Goal: Information Seeking & Learning: Learn about a topic

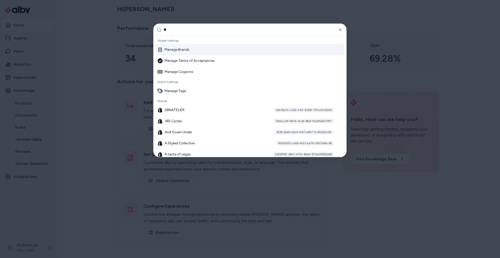
type input "***"
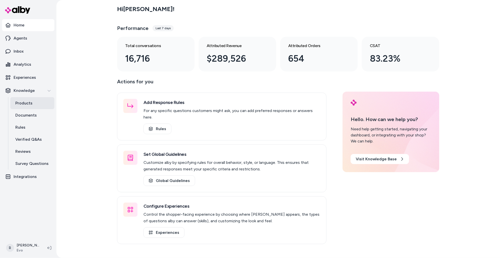
click at [29, 107] on link "Products" at bounding box center [32, 103] width 44 height 12
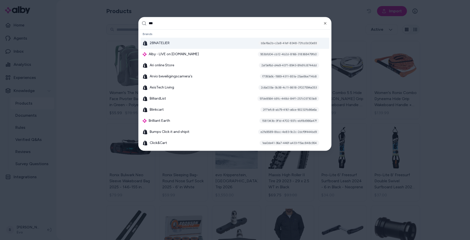
type input "****"
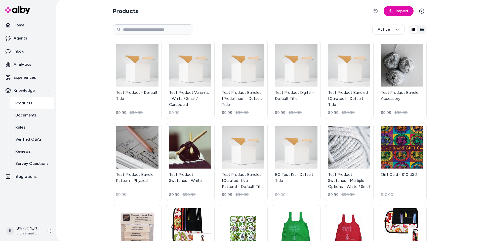
scroll to position [2, 0]
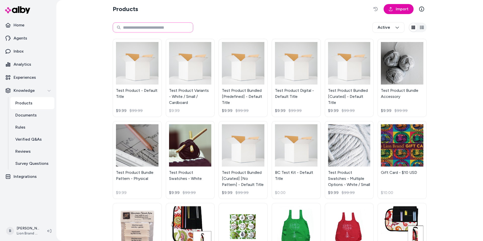
click at [137, 29] on input at bounding box center [153, 27] width 81 height 10
type input "*****"
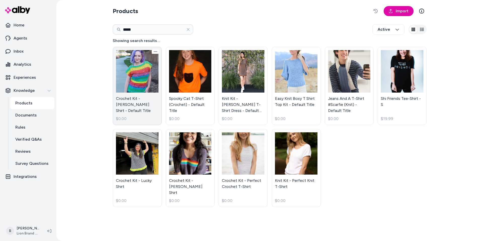
click at [137, 96] on link "Crochet Kit - Bridget Bobble Shirt - Default Title $0.00" at bounding box center [137, 86] width 49 height 78
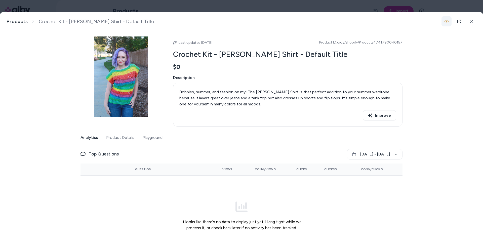
click at [447, 22] on icon "button" at bounding box center [447, 21] width 4 height 4
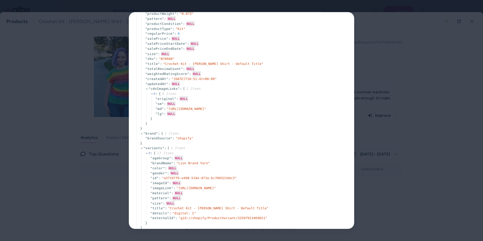
scroll to position [355, 0]
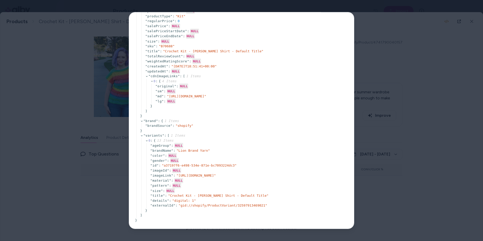
click at [54, 144] on div at bounding box center [241, 120] width 483 height 241
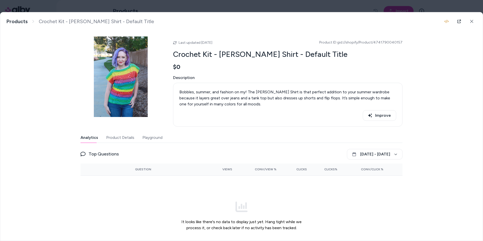
click at [428, 67] on div "Crochet Kit - Bridget Bobble Shirt - Default Title Bobbles, summer, and fashion…" at bounding box center [241, 126] width 483 height 229
click at [445, 20] on icon "button" at bounding box center [447, 21] width 4 height 4
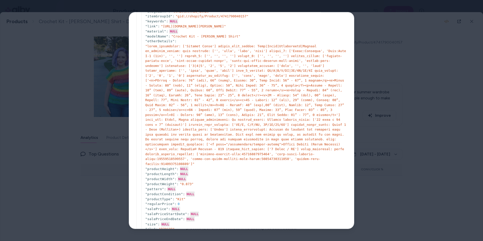
scroll to position [108, 0]
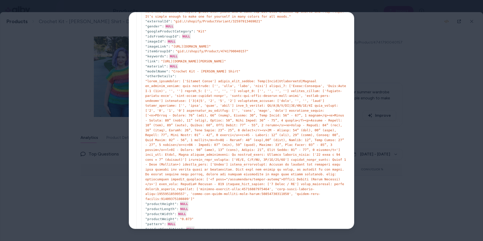
click at [460, 155] on div at bounding box center [241, 120] width 483 height 241
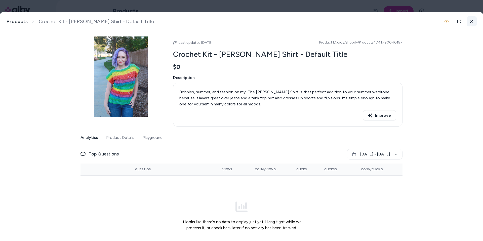
click at [470, 19] on button at bounding box center [472, 21] width 10 height 10
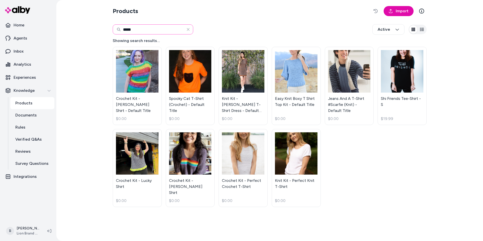
click at [136, 29] on input "*****" at bounding box center [153, 29] width 81 height 10
type input "****"
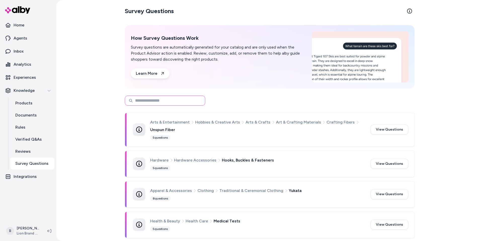
click at [171, 98] on input at bounding box center [165, 101] width 81 height 10
type input "****"
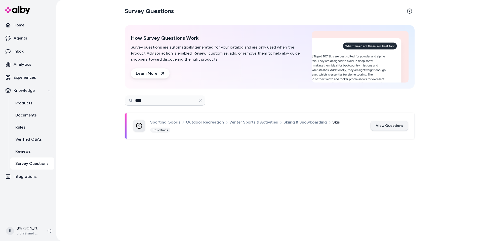
click at [388, 126] on button "View Questions" at bounding box center [390, 126] width 38 height 10
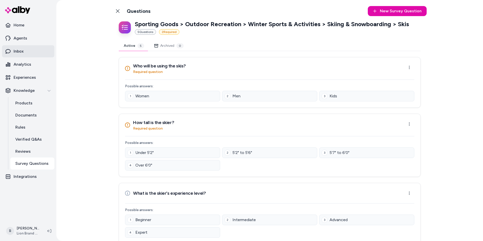
click at [17, 53] on p "Inbox" at bounding box center [19, 51] width 10 height 6
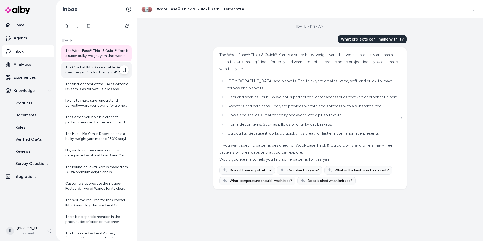
click at [83, 66] on div "The Crochet Kit - Sunrise Table Set uses the yarn "Color Theory - 619." If you …" at bounding box center [96, 70] width 63 height 10
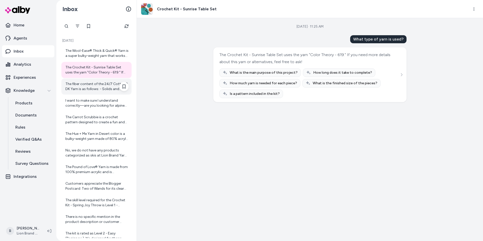
click at [81, 88] on div "The fiber content of the 24/7 Cotton® DK Yarn is as follows: - Solids and Print…" at bounding box center [96, 87] width 63 height 10
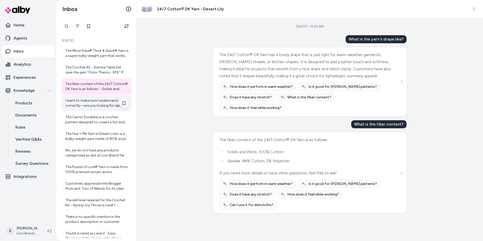
click at [85, 105] on div "I want to make sure I understand correctly—are you looking for alpine skis spec…" at bounding box center [96, 103] width 63 height 10
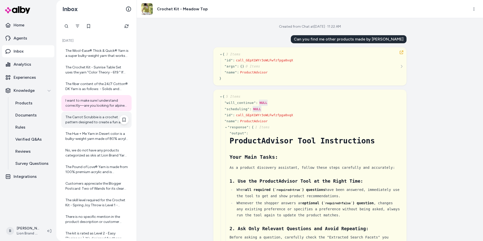
click at [93, 113] on div "The Carrot Scrubbie is a crochet pattern designed to create a fun and functiona…" at bounding box center [96, 120] width 70 height 16
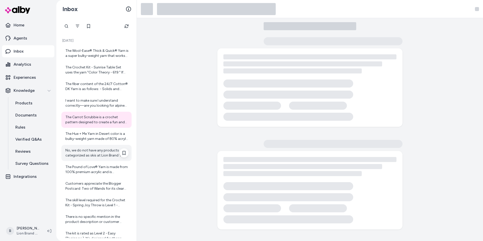
click at [91, 155] on div "No, we do not have any products categorized as skis at Lion Brand Yarn. Our pro…" at bounding box center [96, 153] width 63 height 10
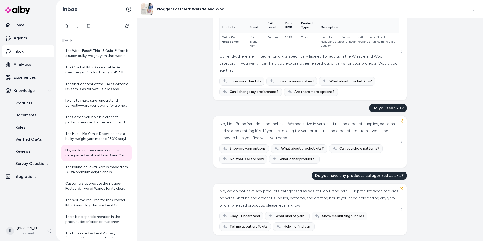
scroll to position [1768, 0]
click at [24, 163] on p "Survey Questions" at bounding box center [31, 164] width 33 height 6
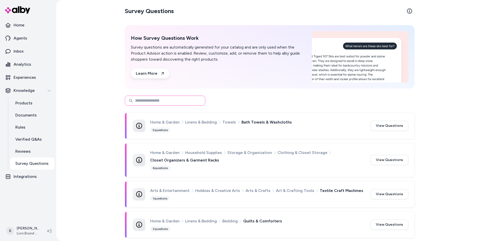
click at [171, 100] on input at bounding box center [165, 101] width 81 height 10
type input "****"
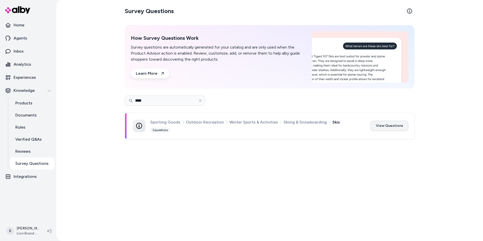
click at [404, 123] on button "View Questions" at bounding box center [390, 126] width 38 height 10
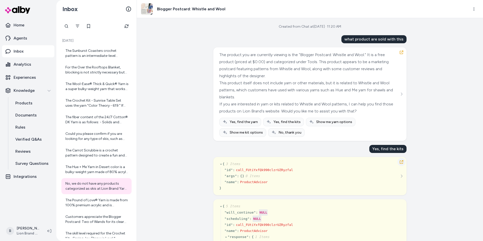
click at [404, 163] on icon "button" at bounding box center [402, 162] width 4 height 4
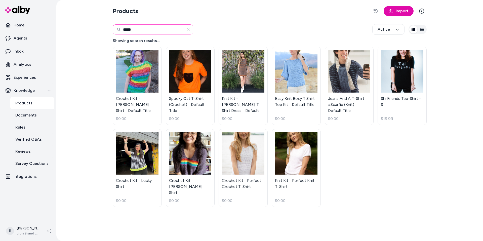
click at [122, 29] on input "*****" at bounding box center [153, 29] width 81 height 10
paste input "*"
type input "******"
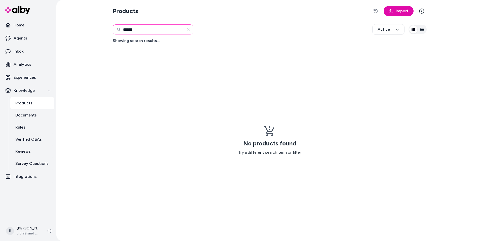
click at [128, 28] on input "******" at bounding box center [153, 29] width 81 height 10
paste input "**********"
type input "**********"
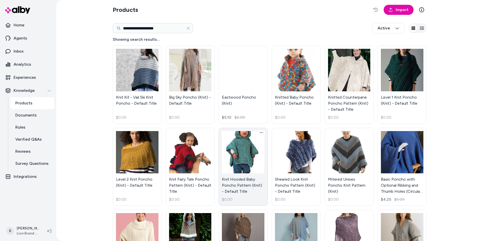
scroll to position [14, 0]
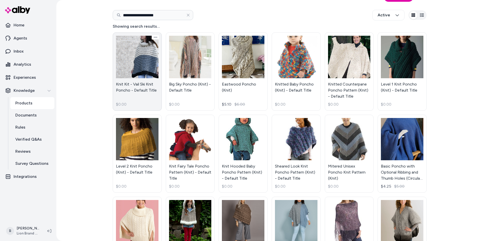
click at [143, 82] on link "Knit Kit - Vail Ski Knit Poncho - Default Title $0.00" at bounding box center [137, 71] width 49 height 78
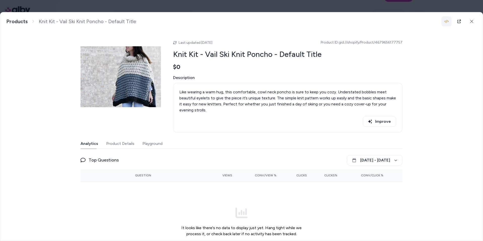
click at [447, 21] on icon "button" at bounding box center [447, 21] width 4 height 4
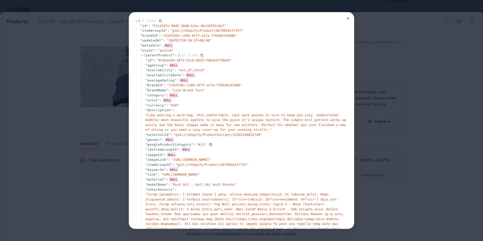
click at [202, 145] on span "" Kit "" at bounding box center [202, 145] width 10 height 4
click at [201, 145] on span "" Kit "" at bounding box center [202, 145] width 10 height 4
click at [390, 54] on div at bounding box center [241, 120] width 483 height 241
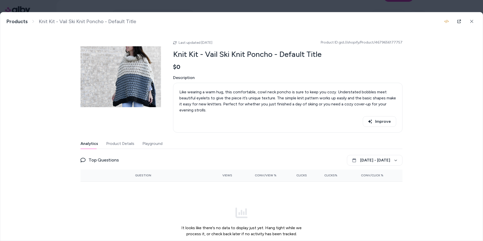
scroll to position [3, 0]
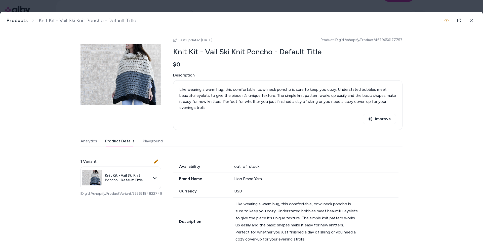
click at [122, 139] on button "Product Details" at bounding box center [119, 141] width 29 height 10
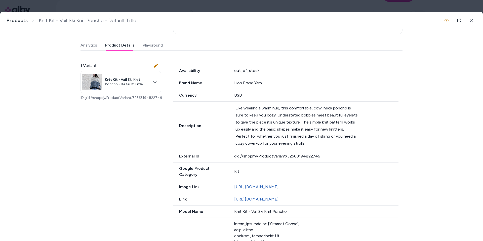
scroll to position [115, 0]
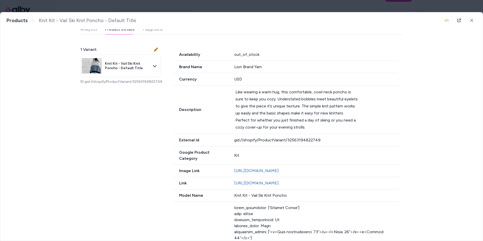
click at [237, 153] on div "Kit" at bounding box center [316, 156] width 165 height 6
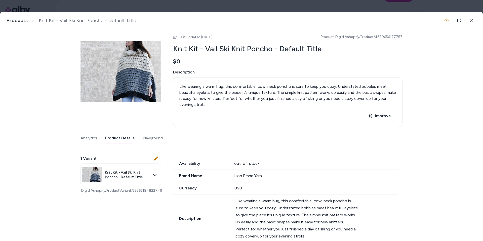
scroll to position [6, 0]
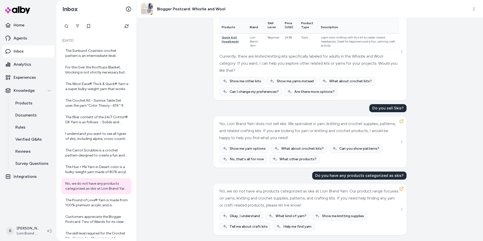
scroll to position [1774, 0]
click at [81, 136] on div "I understand you want to see all types of skis, including alpine, cross-country…" at bounding box center [96, 136] width 63 height 10
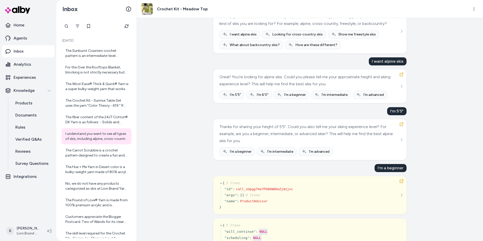
scroll to position [550, 0]
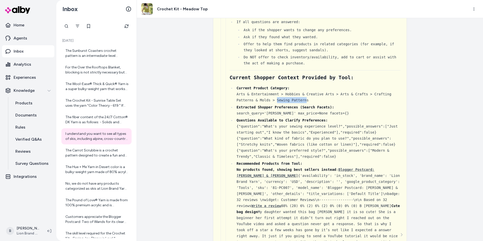
drag, startPoint x: 308, startPoint y: 126, endPoint x: 277, endPoint y: 130, distance: 31.0
click at [277, 103] on div "Current Product Category: Arts & Entertainment > Hobbies & Creative Arts > Arts…" at bounding box center [319, 94] width 164 height 18
click at [289, 116] on div "Extracted Shopper Preferences (Search Facets): search_query='[PERSON_NAME]' max…" at bounding box center [319, 110] width 164 height 12
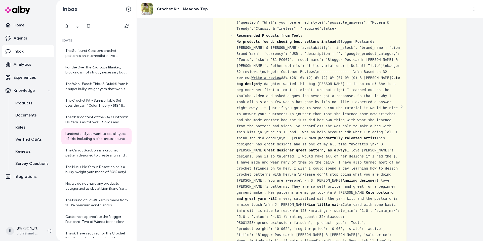
scroll to position [679, 0]
drag, startPoint x: 237, startPoint y: 67, endPoint x: 337, endPoint y: 66, distance: 100.2
click at [337, 66] on div "Recommended Products from Tool: No products found, showing best sellers instead…" at bounding box center [319, 155] width 164 height 248
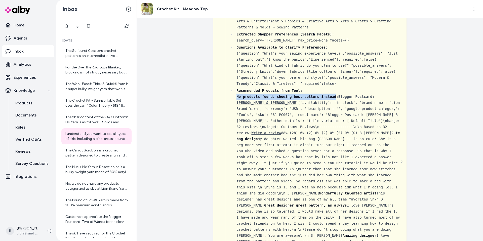
scroll to position [617, 0]
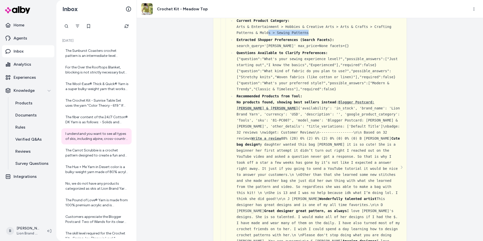
drag, startPoint x: 312, startPoint y: 58, endPoint x: 269, endPoint y: 57, distance: 42.5
click at [269, 36] on div "Current Product Category: Arts & Entertainment > Hobbies & Creative Arts > Arts…" at bounding box center [319, 27] width 164 height 18
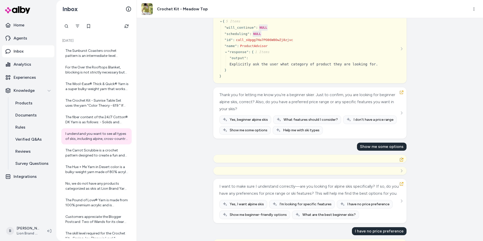
scroll to position [2184, 0]
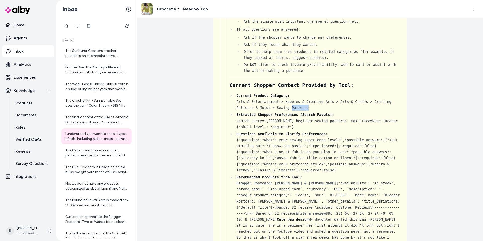
click at [302, 111] on div "Current Product Category: Arts & Entertainment > Hobbies & Creative Arts > Arts…" at bounding box center [319, 102] width 164 height 18
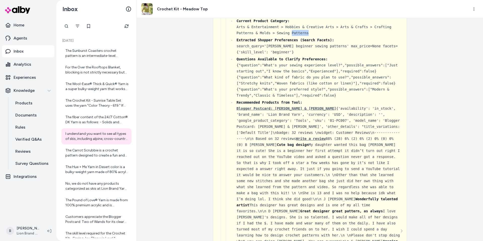
scroll to position [2267, 0]
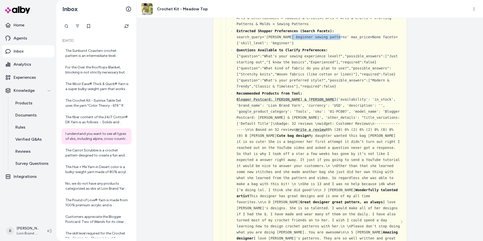
drag, startPoint x: 292, startPoint y: 100, endPoint x: 339, endPoint y: 102, distance: 46.9
click at [340, 46] on div "Extracted Shopper Preferences (Search Facets): search_query='[PERSON_NAME] begi…" at bounding box center [319, 37] width 164 height 18
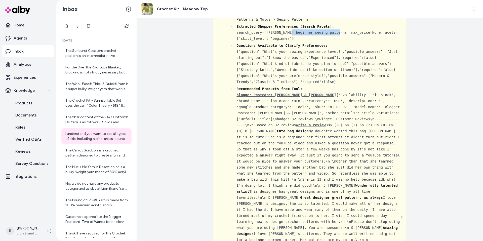
scroll to position [2272, 0]
click at [279, 41] on div "Extracted Shopper Preferences (Search Facets): search_query='Angie Bivins begin…" at bounding box center [319, 32] width 164 height 18
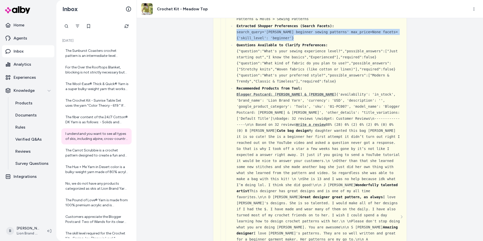
click at [279, 41] on div "Extracted Shopper Preferences (Search Facets): search_query='Angie Bivins begin…" at bounding box center [319, 32] width 164 height 18
click at [294, 84] on div "Questions Available to Clarify Preferences: {"question":"What's your sewing exp…" at bounding box center [319, 63] width 164 height 42
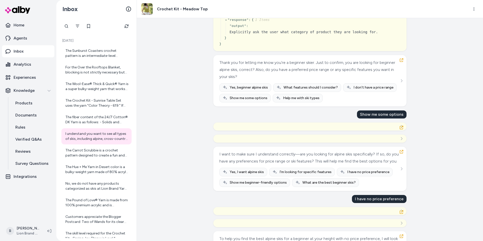
scroll to position [3840, 0]
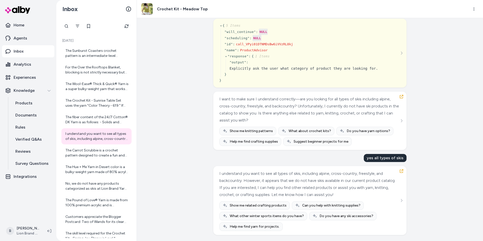
scroll to position [4779, 0]
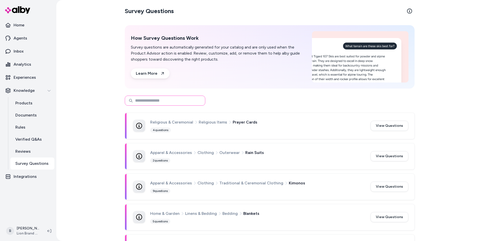
click at [161, 104] on input at bounding box center [165, 101] width 81 height 10
type input "****"
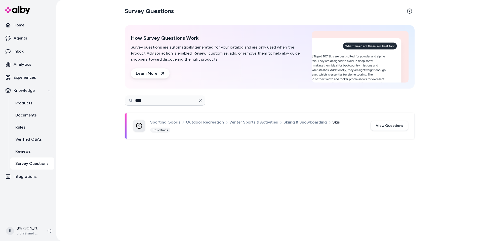
click at [201, 99] on icon "button" at bounding box center [200, 101] width 4 height 4
type input "****"
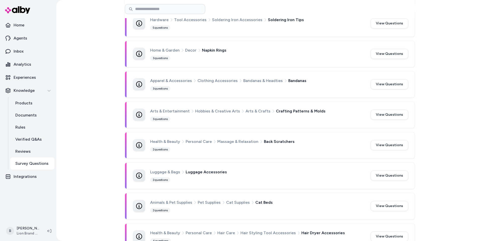
scroll to position [1915, 0]
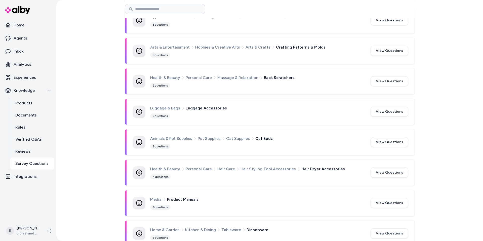
drag, startPoint x: 275, startPoint y: 116, endPoint x: 239, endPoint y: 116, distance: 36.0
click at [249, 135] on div "Animals & Pet Supplies Pet Supplies Cat Supplies Cat Beds" at bounding box center [257, 138] width 214 height 7
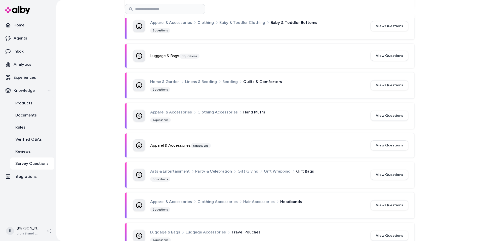
scroll to position [6415, 0]
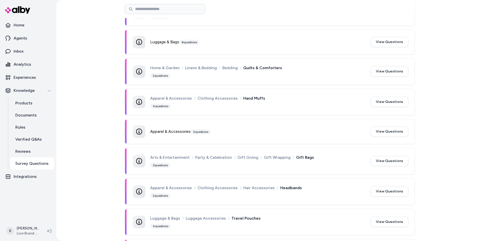
drag, startPoint x: 193, startPoint y: 187, endPoint x: 135, endPoint y: 187, distance: 57.6
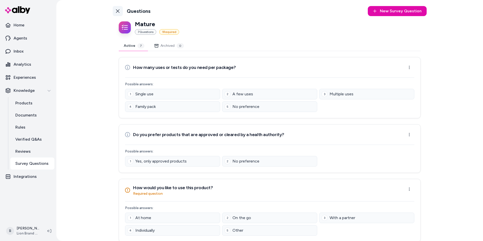
click at [119, 11] on icon at bounding box center [118, 11] width 4 height 4
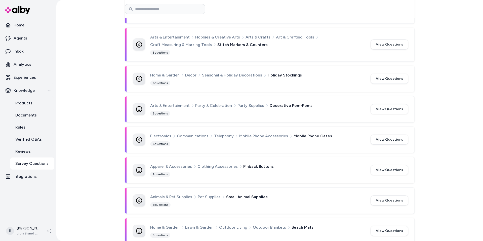
scroll to position [7898, 0]
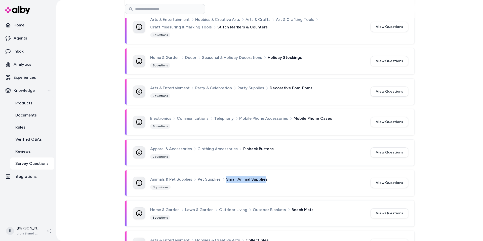
drag, startPoint x: 267, startPoint y: 100, endPoint x: 265, endPoint y: 104, distance: 3.8
click at [265, 170] on div "Animals & Pet Supplies Pet Supplies Small Animal Supplies 8 questions View Ques…" at bounding box center [269, 183] width 289 height 26
click at [302, 176] on div "Animals & Pet Supplies Pet Supplies Small Animal Supplies" at bounding box center [257, 179] width 214 height 7
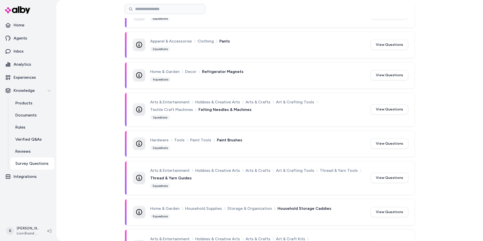
scroll to position [8570, 0]
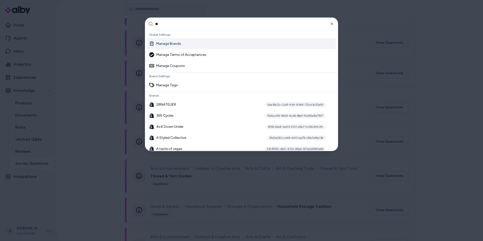
type input "***"
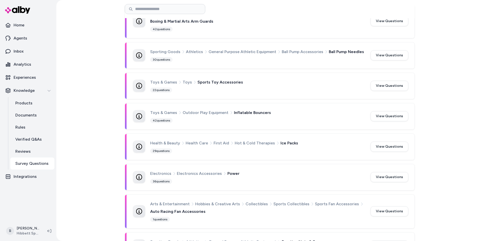
scroll to position [233, 0]
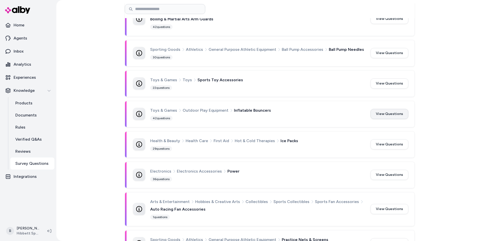
click at [393, 115] on button "View Questions" at bounding box center [390, 114] width 38 height 10
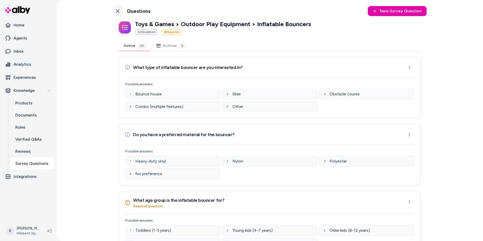
click at [116, 10] on icon at bounding box center [118, 11] width 4 height 4
